Goal: Task Accomplishment & Management: Complete application form

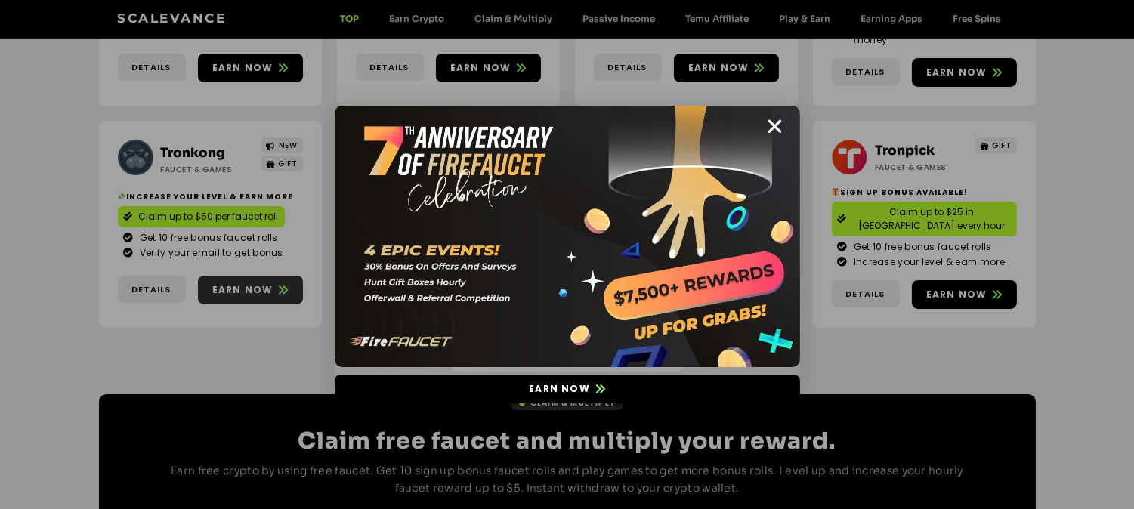
scroll to position [359, 0]
click at [772, 130] on icon "Close" at bounding box center [775, 126] width 19 height 19
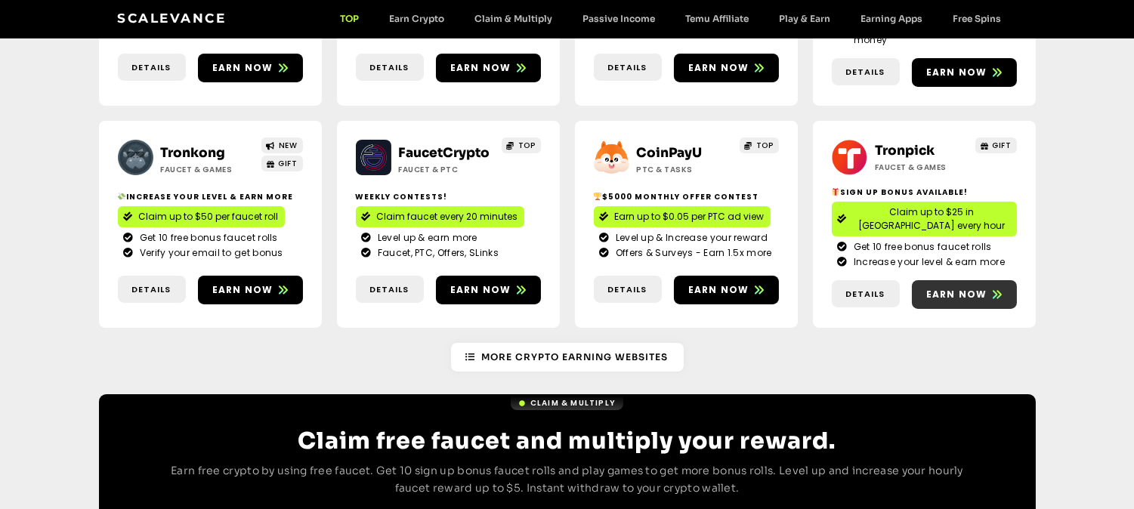
click at [962, 288] on span "Earn now" at bounding box center [957, 295] width 61 height 14
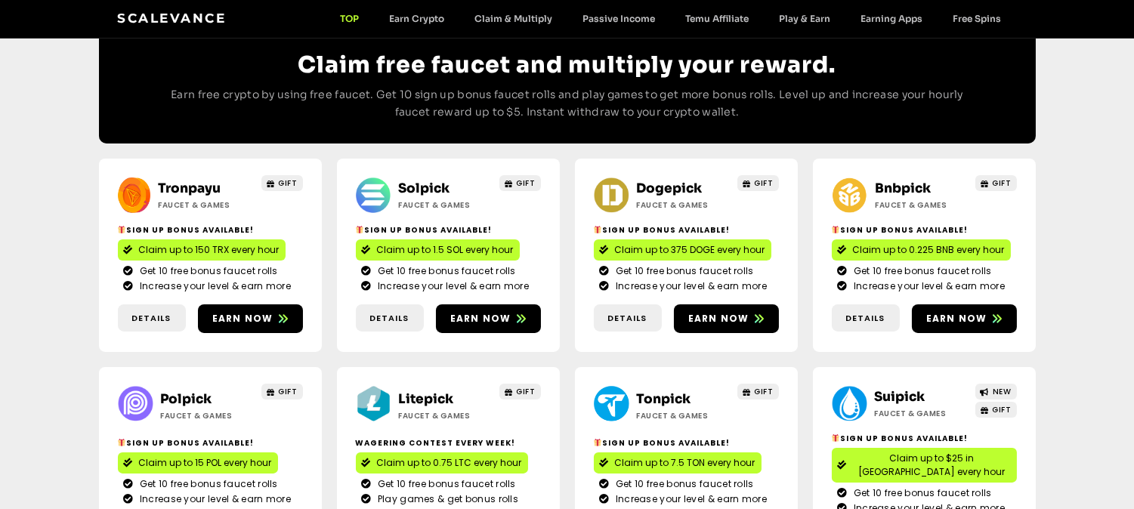
scroll to position [736, 0]
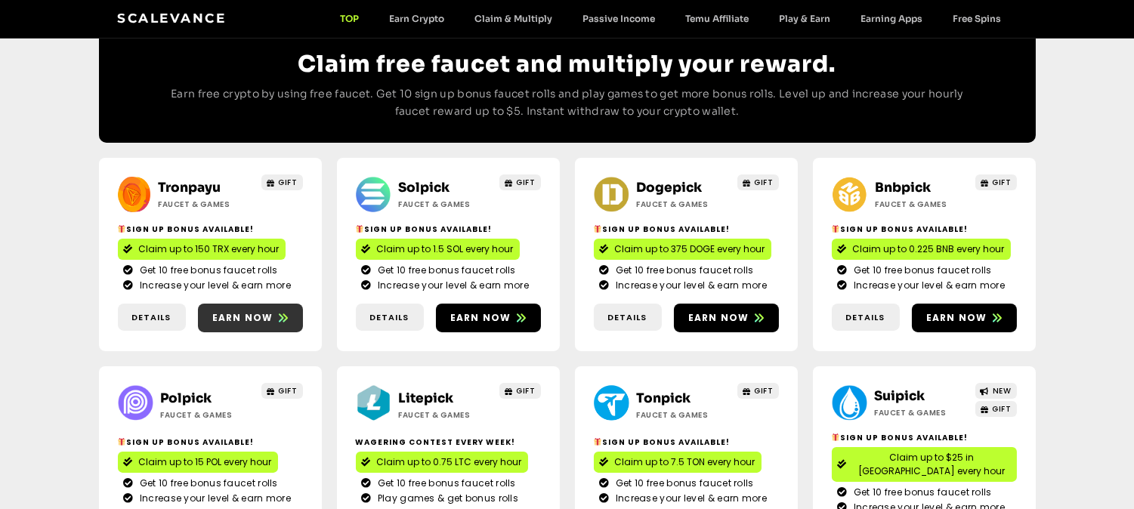
click at [266, 311] on span "Earn now" at bounding box center [242, 318] width 61 height 14
click at [525, 311] on span "Earn now" at bounding box center [488, 318] width 105 height 14
click at [757, 311] on span at bounding box center [759, 318] width 9 height 14
click at [976, 311] on span "Earn now" at bounding box center [957, 318] width 61 height 14
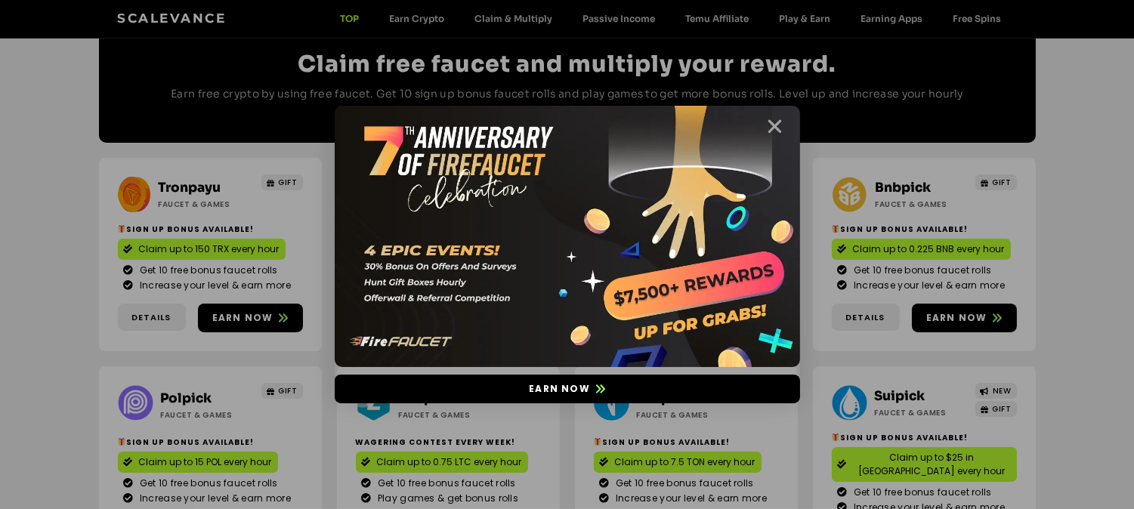
click at [777, 131] on icon "Close" at bounding box center [775, 126] width 19 height 19
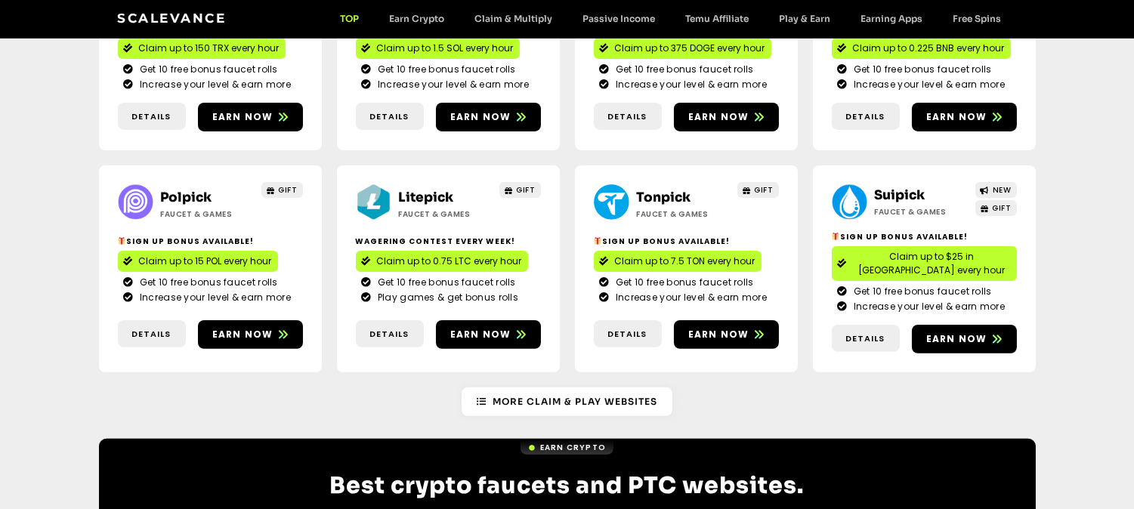
scroll to position [938, 0]
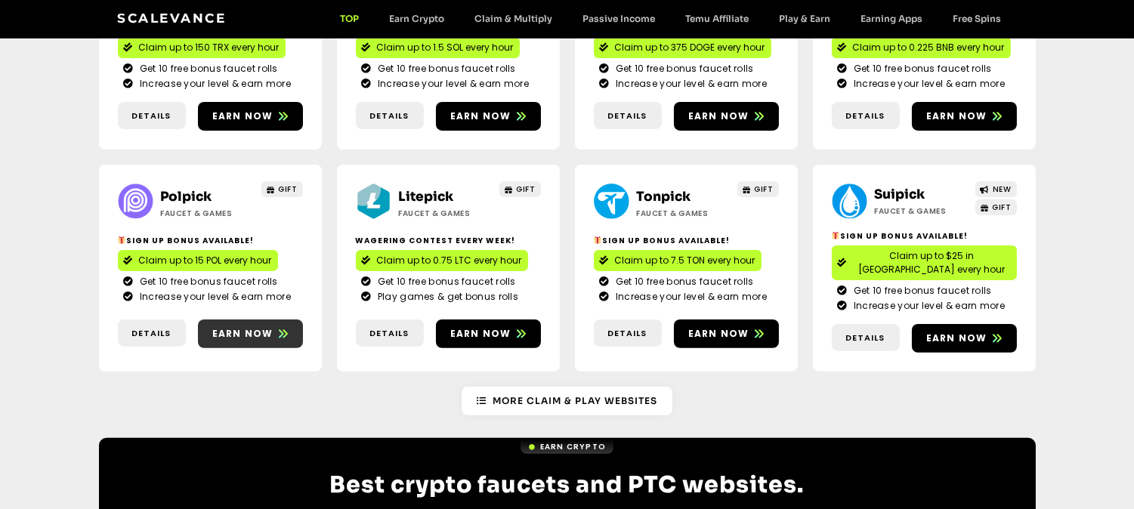
click at [263, 327] on span "Earn now" at bounding box center [242, 334] width 61 height 14
click at [510, 327] on span "Earn now" at bounding box center [488, 334] width 105 height 14
click at [732, 327] on span "Earn now" at bounding box center [719, 334] width 61 height 14
click at [965, 332] on span "Earn now" at bounding box center [957, 339] width 61 height 14
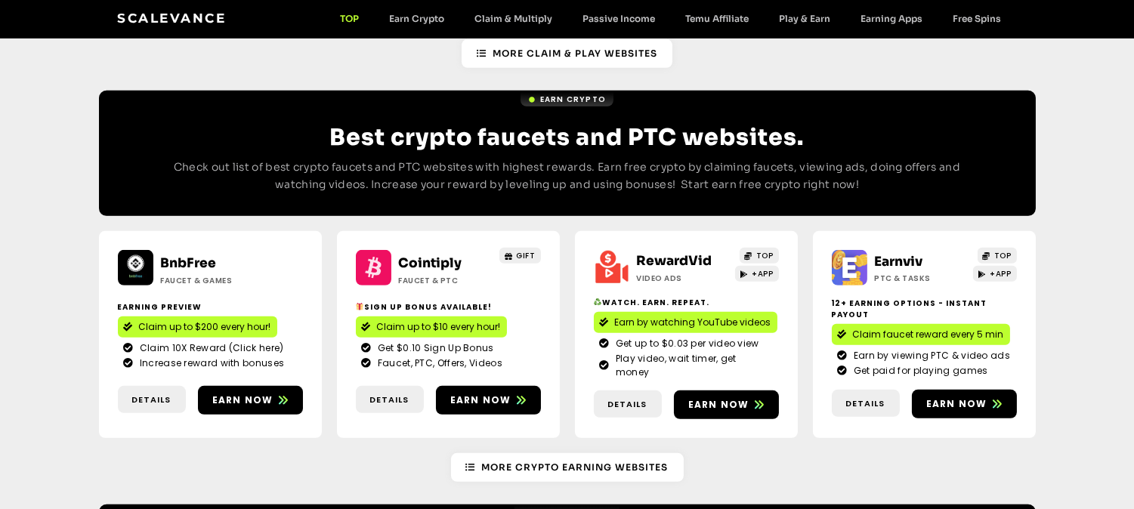
scroll to position [1294, 0]
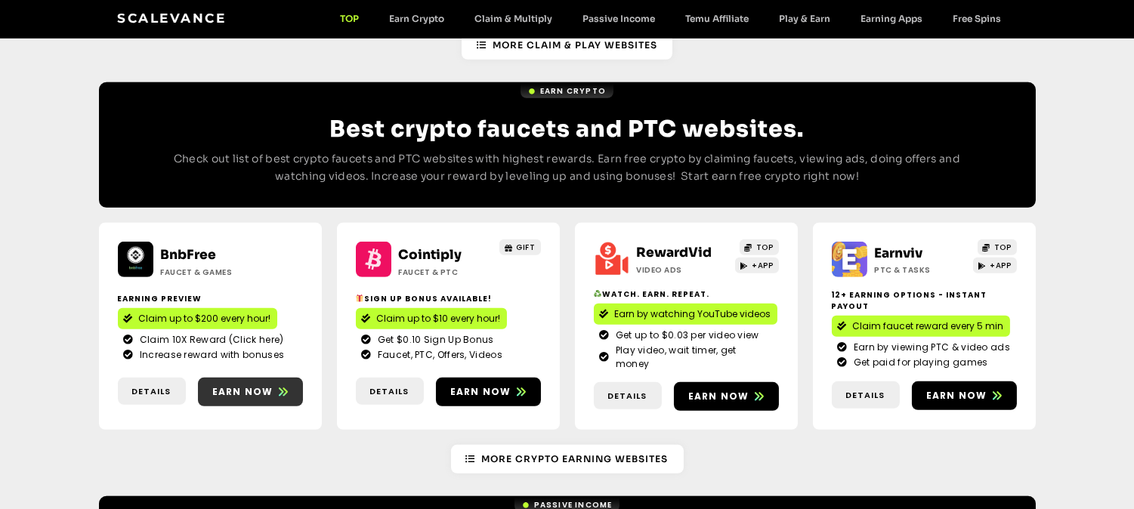
click at [249, 385] on span "Earn now" at bounding box center [242, 392] width 61 height 14
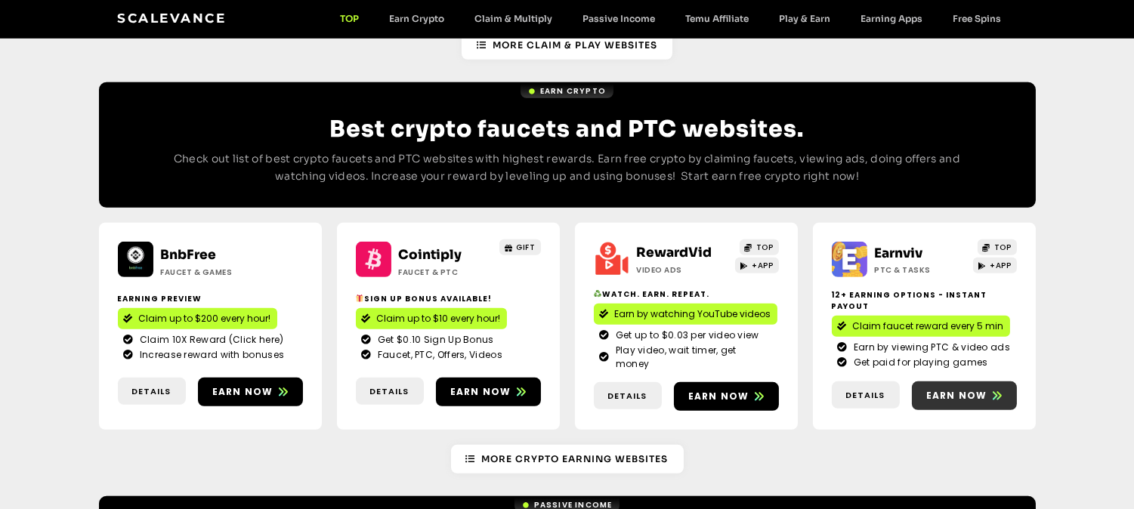
click at [969, 389] on span "Earn now" at bounding box center [957, 396] width 61 height 14
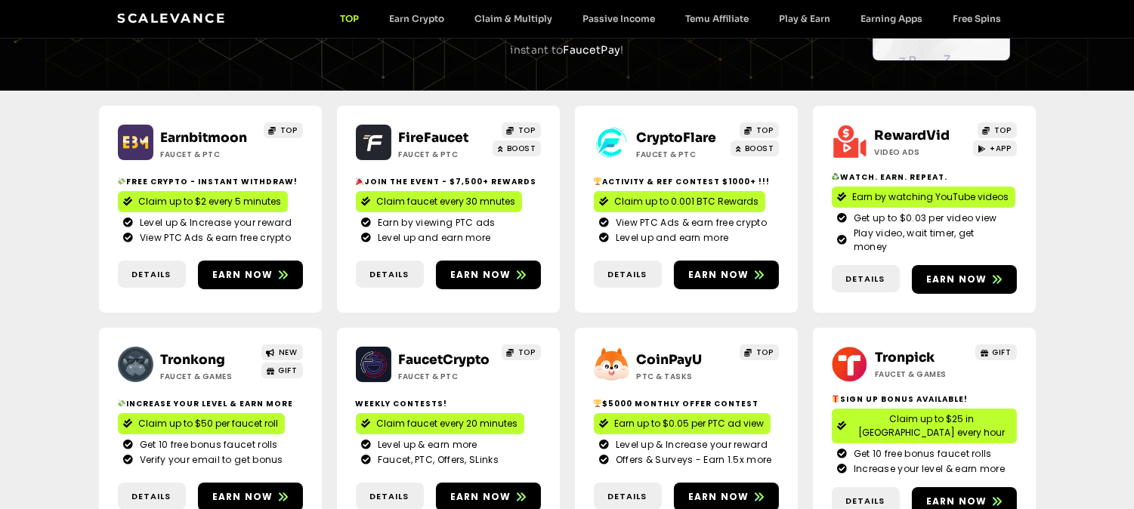
scroll to position [138, 0]
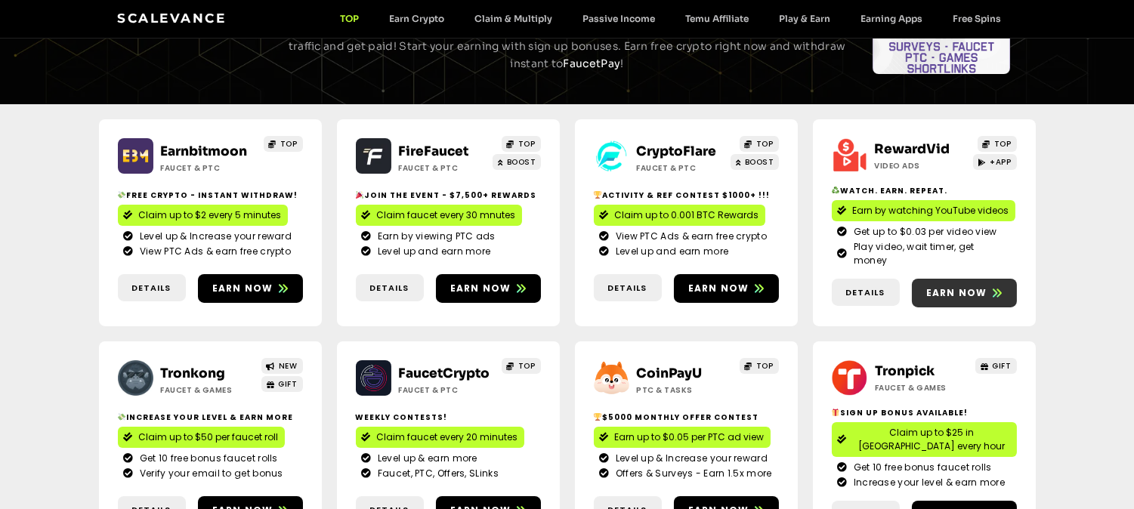
click at [968, 286] on span "Earn now" at bounding box center [957, 293] width 61 height 14
